Goal: Ask a question

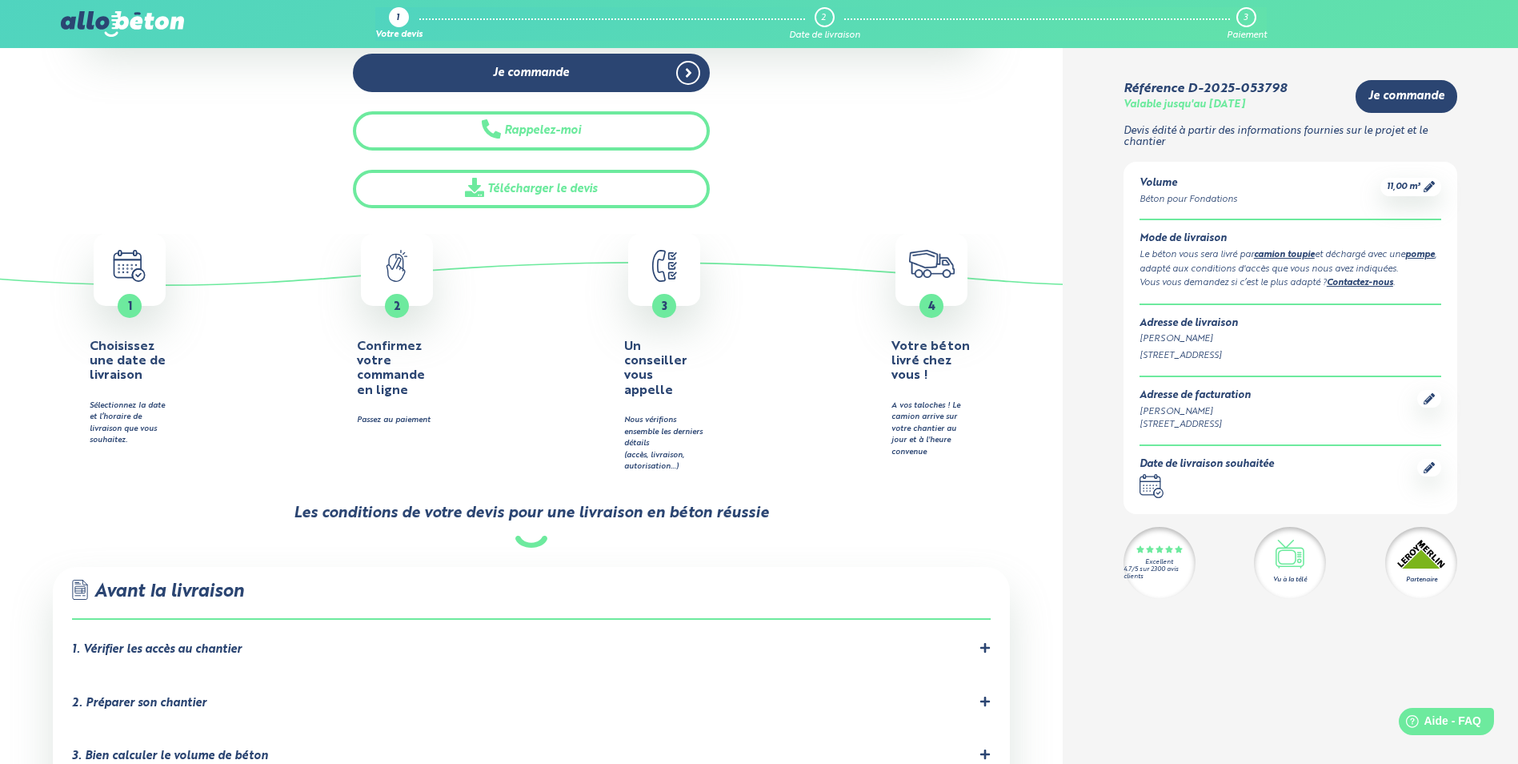
scroll to position [480, 0]
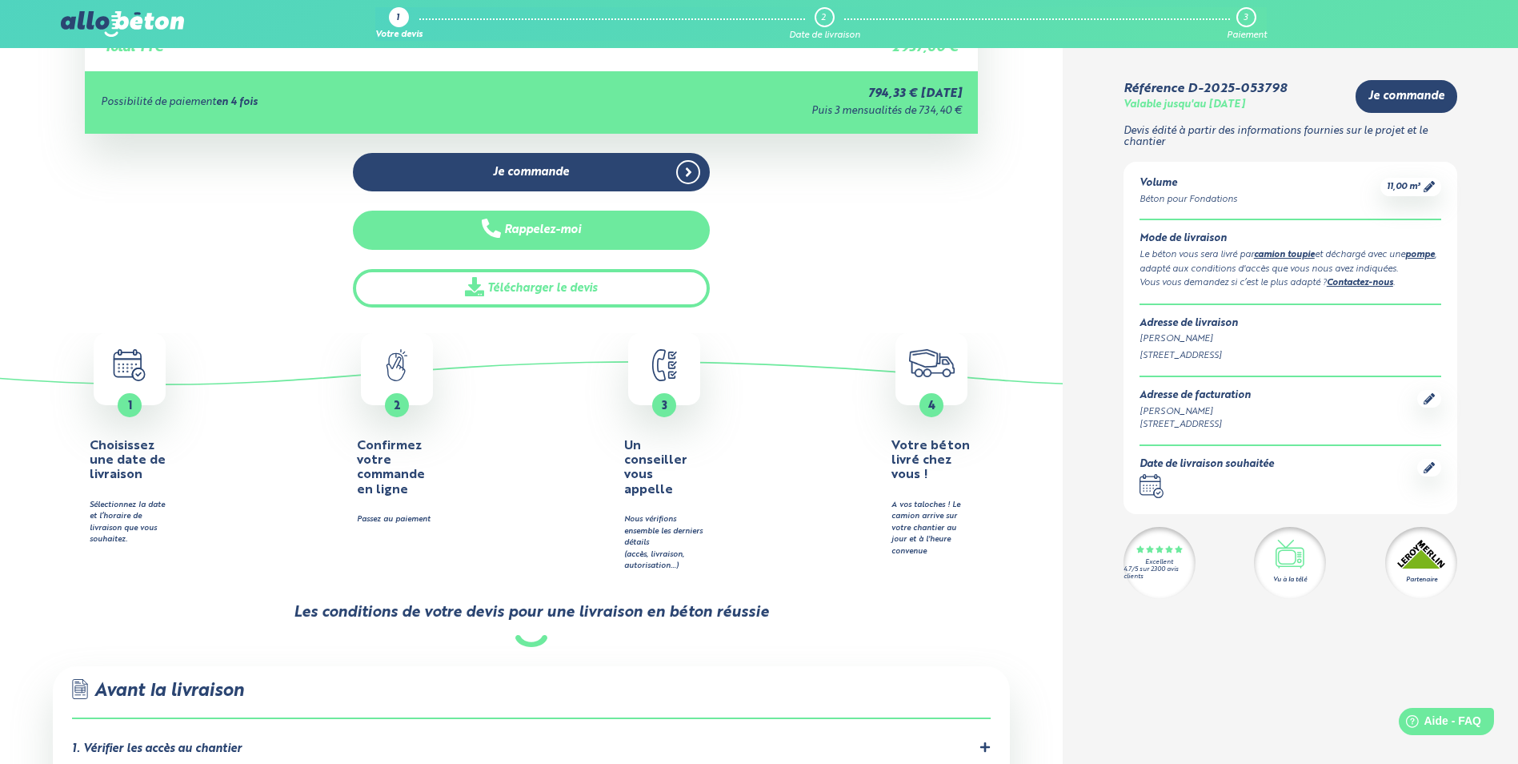
drag, startPoint x: 521, startPoint y: 182, endPoint x: 521, endPoint y: 225, distance: 42.4
click at [521, 182] on link "Je commande" at bounding box center [531, 172] width 357 height 39
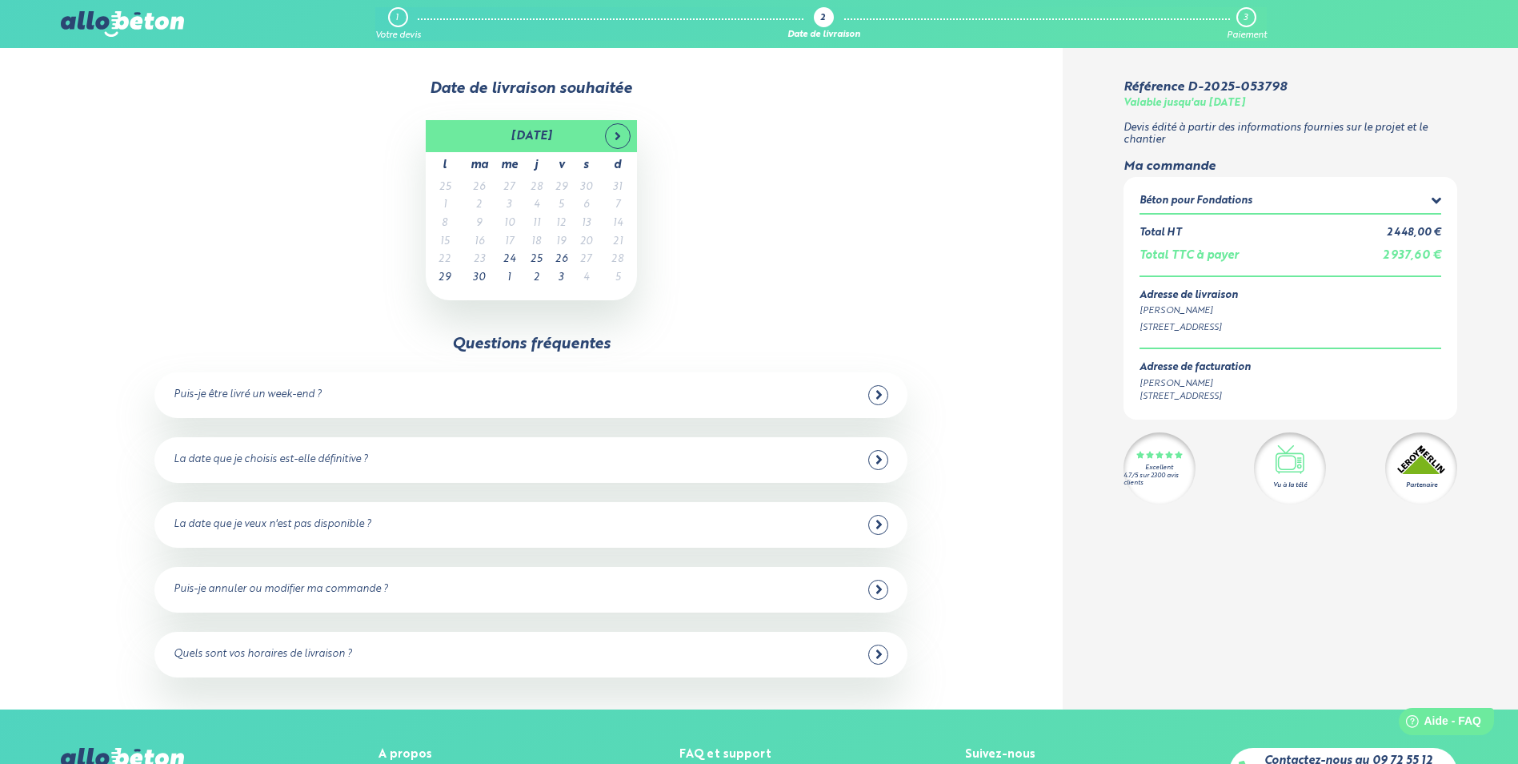
click at [437, 408] on div "Puis-je être livré un week-end ? Non malheureusement, nous n'avons pas de centr…" at bounding box center [530, 395] width 753 height 46
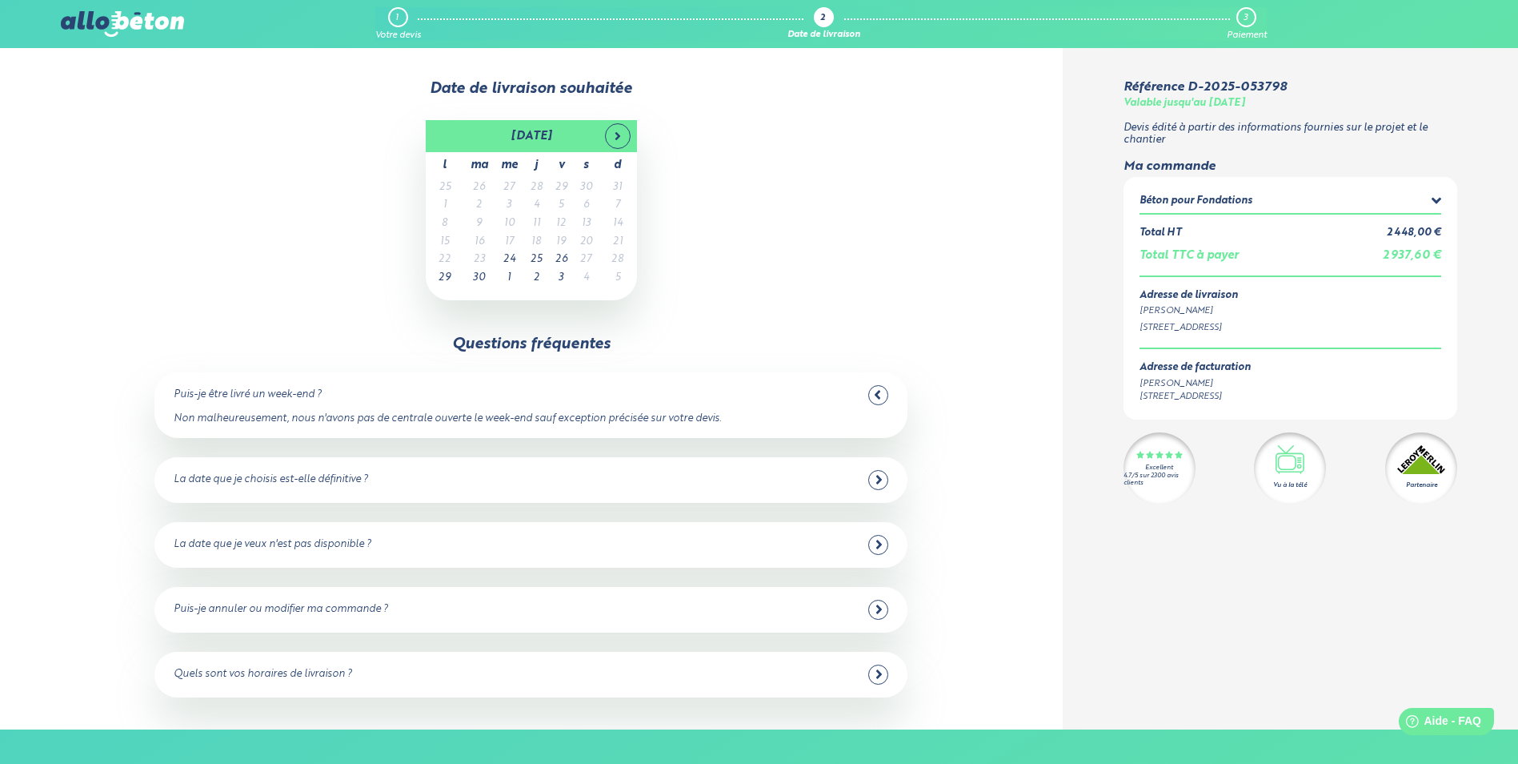
click at [315, 487] on div "La date que je choisis est-elle définitive ?" at bounding box center [531, 480] width 715 height 20
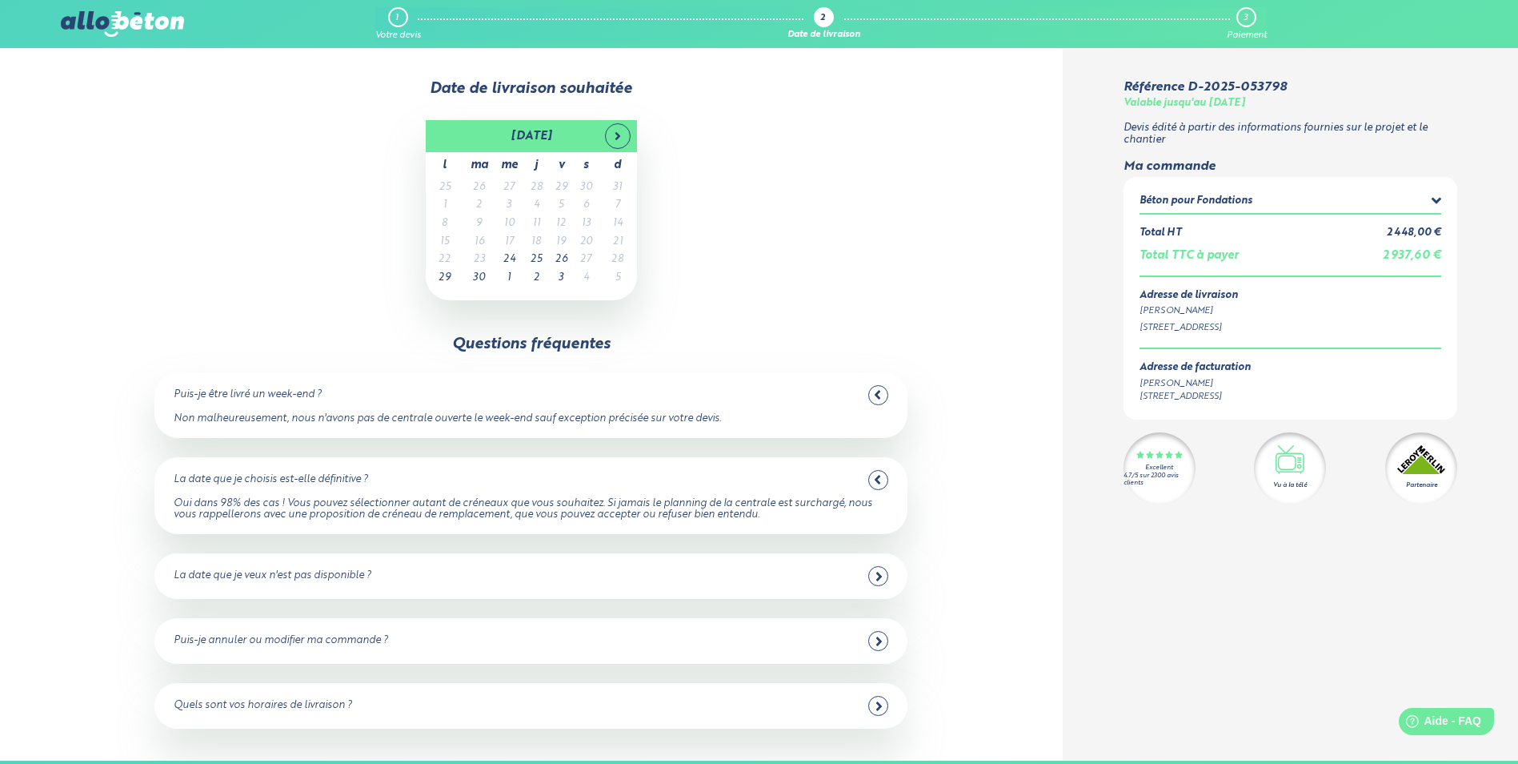
click at [258, 583] on div "La date que je veux n'est pas disponible ?" at bounding box center [531, 576] width 715 height 20
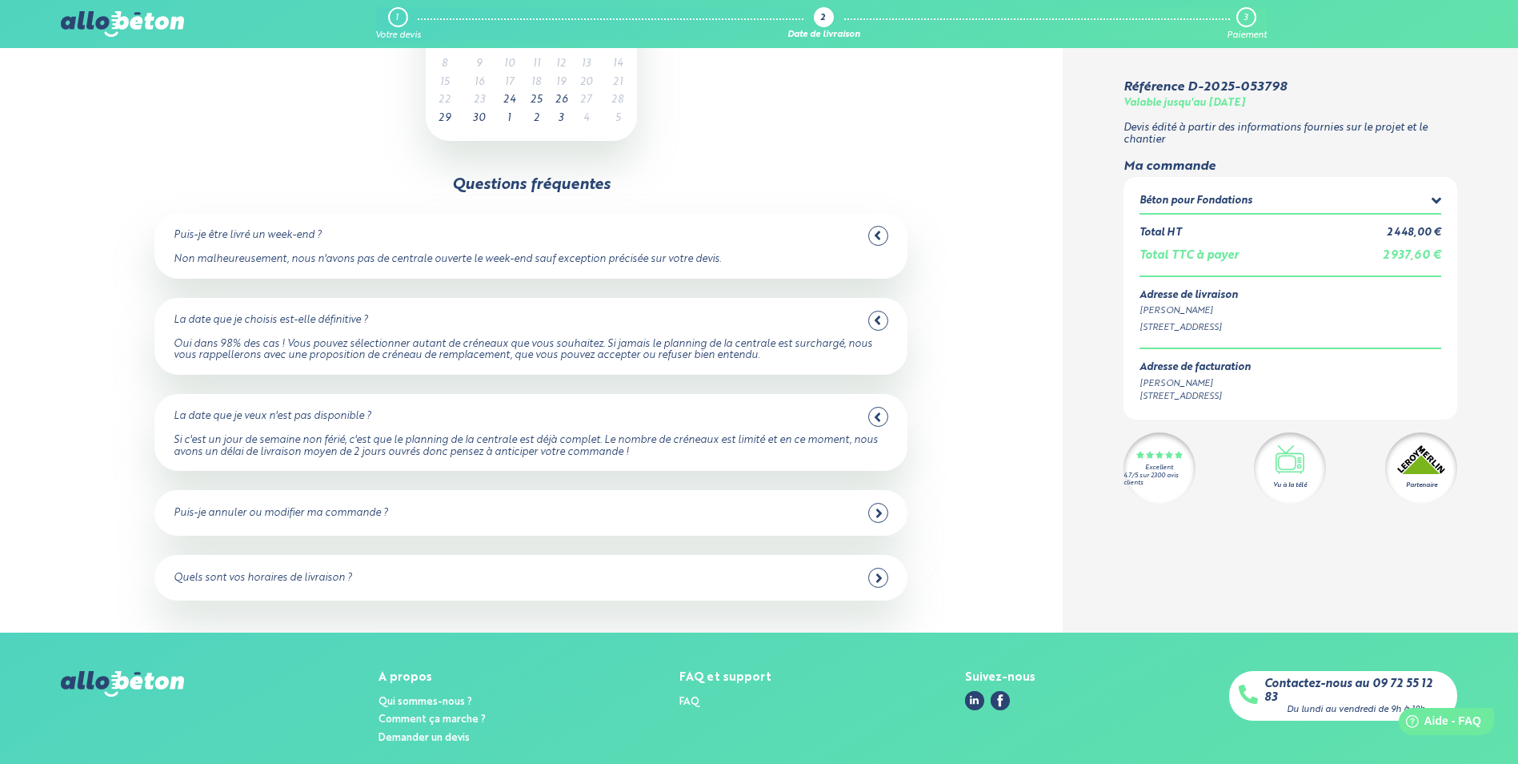
scroll to position [160, 0]
click at [399, 515] on div "Puis-je annuler ou modifier ma commande ?" at bounding box center [531, 512] width 715 height 20
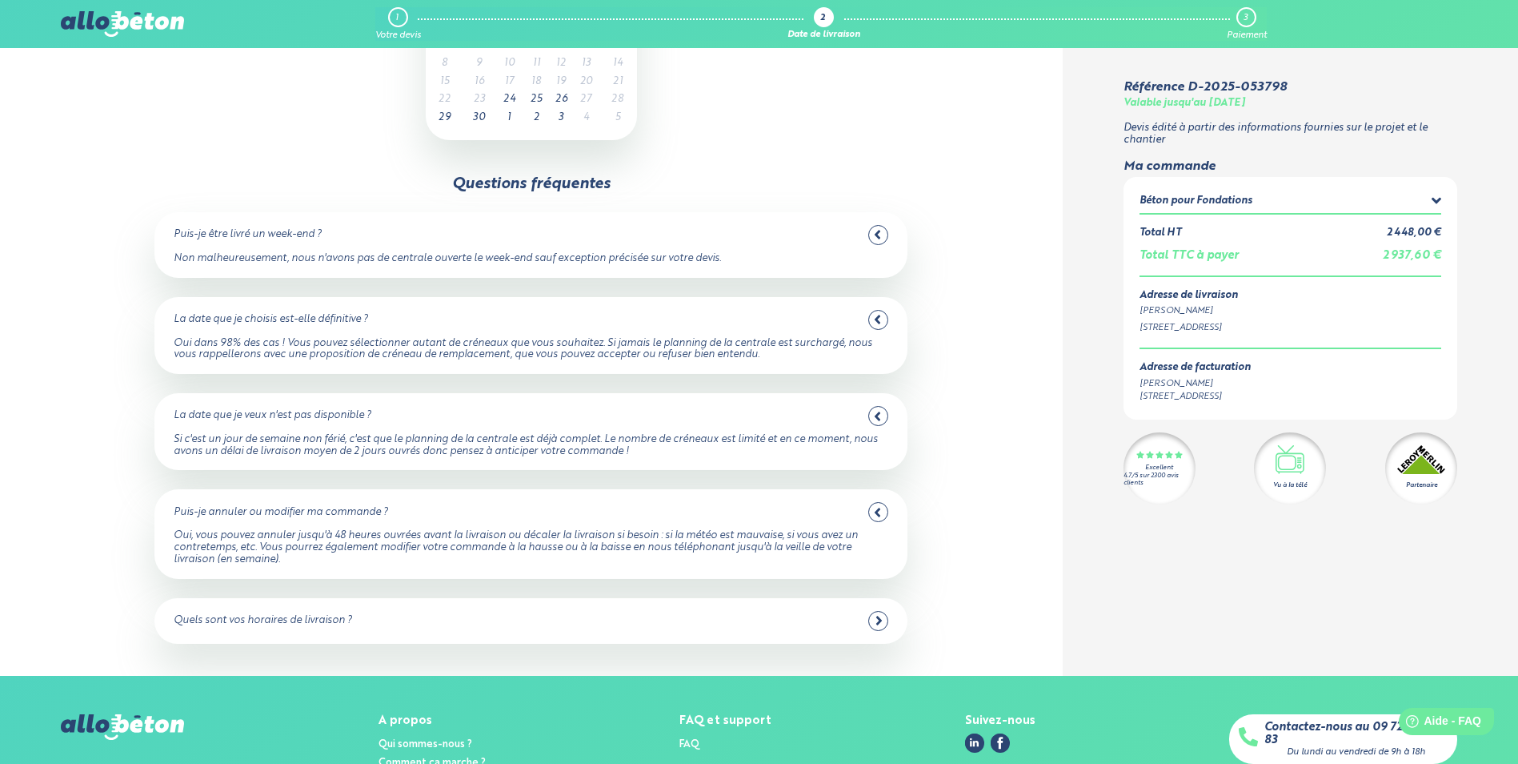
click at [383, 625] on div "Quels sont vos horaires de livraison ?" at bounding box center [531, 621] width 715 height 20
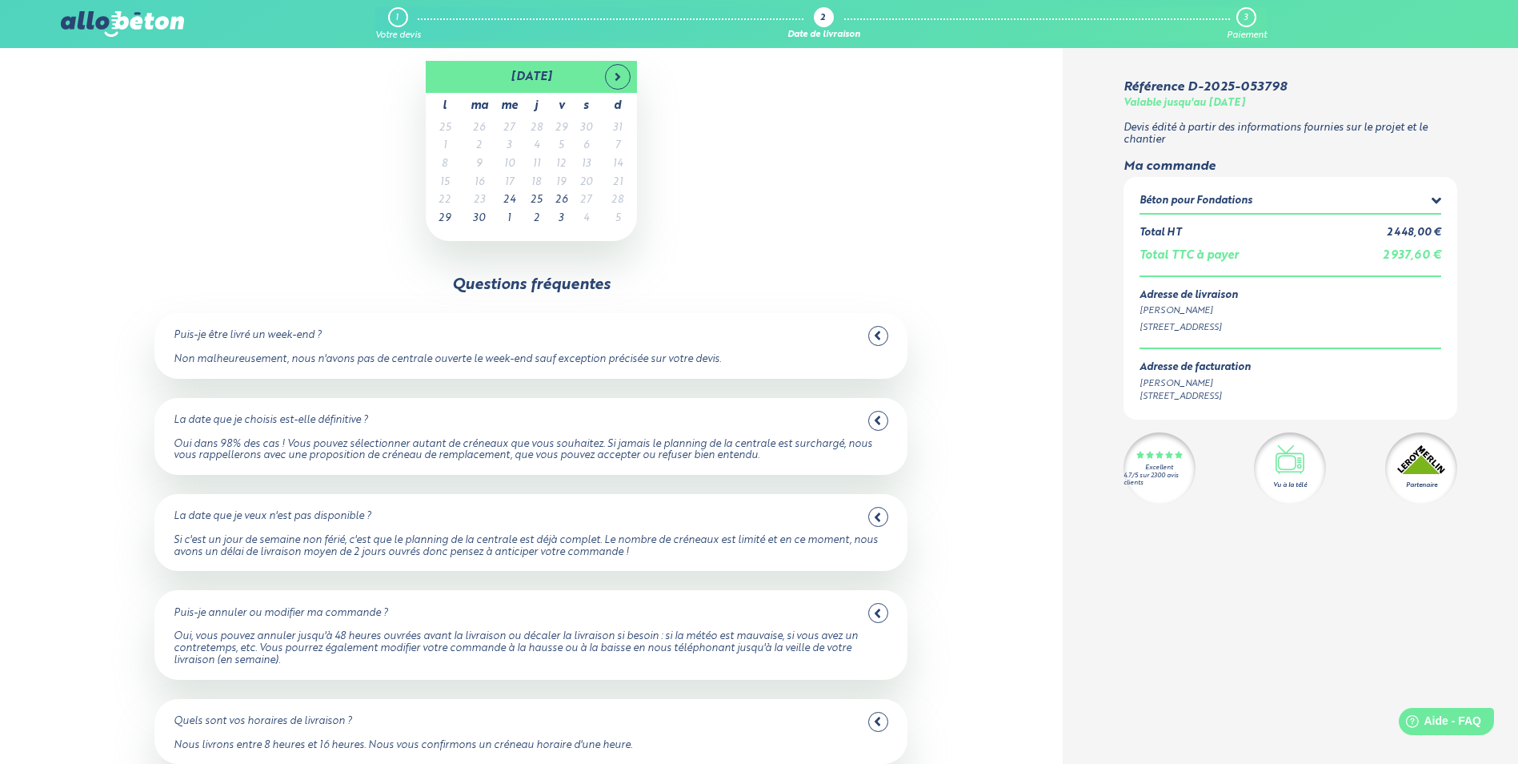
scroll to position [0, 0]
